Goal: Information Seeking & Learning: Learn about a topic

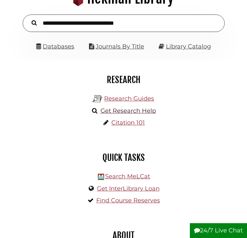
scroll to position [88, 0]
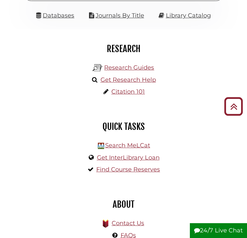
click at [65, 21] on li "Databases" at bounding box center [55, 16] width 38 height 11
click at [55, 19] on link "Databases" at bounding box center [55, 15] width 38 height 7
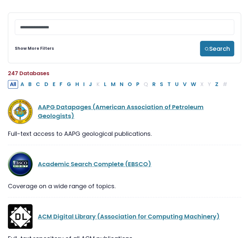
scroll to position [45, 0]
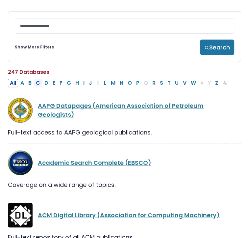
click at [40, 82] on button "C" at bounding box center [38, 83] width 8 height 9
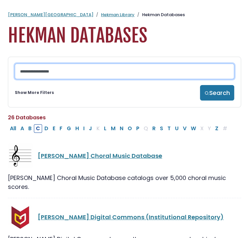
click at [146, 74] on input "Search database by title or keyword" at bounding box center [124, 71] width 219 height 15
type input "*******"
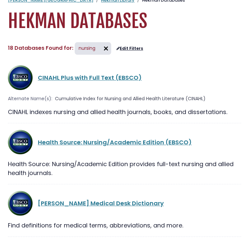
scroll to position [15, 0]
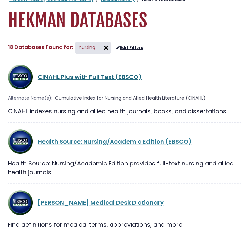
click at [83, 76] on link "CINAHL Plus with Full Text (EBSCO)" at bounding box center [90, 77] width 104 height 8
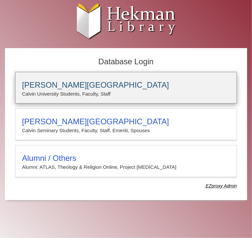
type input "**********"
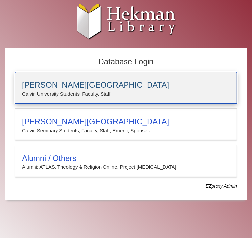
click at [103, 89] on h3 "Calvin University" at bounding box center [126, 84] width 208 height 9
click at [87, 87] on h3 "Calvin University" at bounding box center [126, 84] width 208 height 9
